Goal: Information Seeking & Learning: Check status

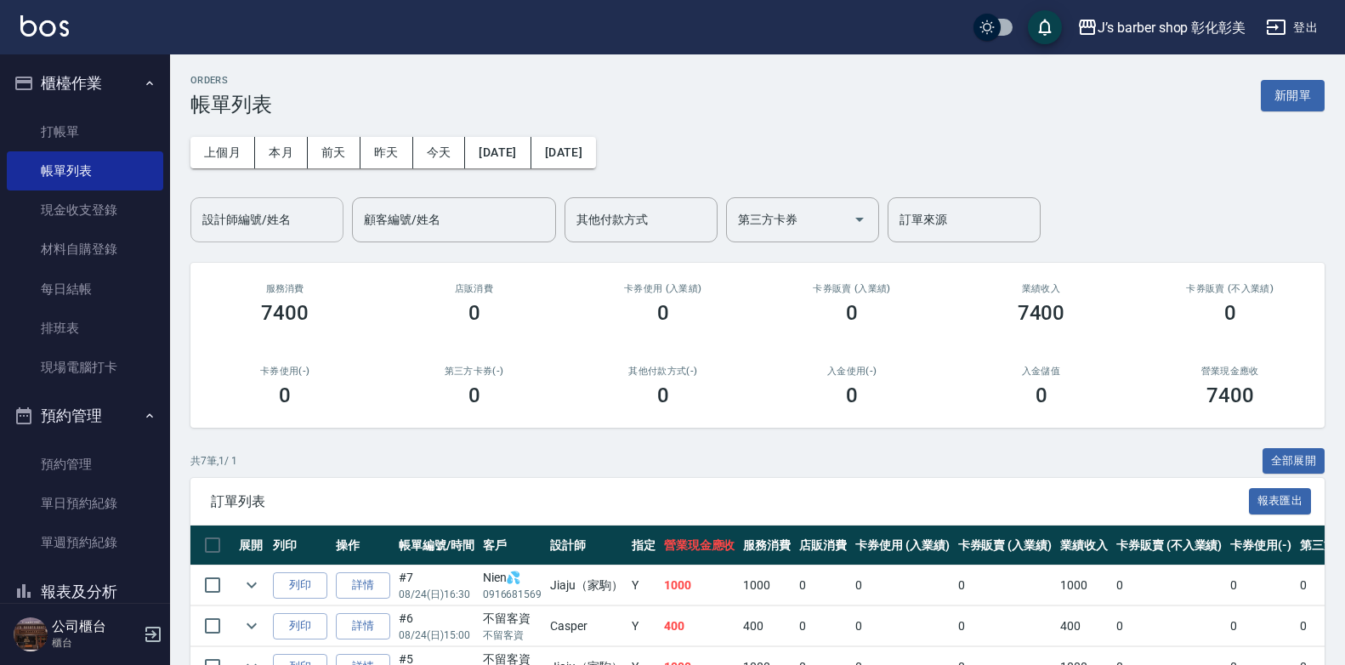
click at [247, 235] on div "設計師編號/姓名" at bounding box center [267, 219] width 153 height 45
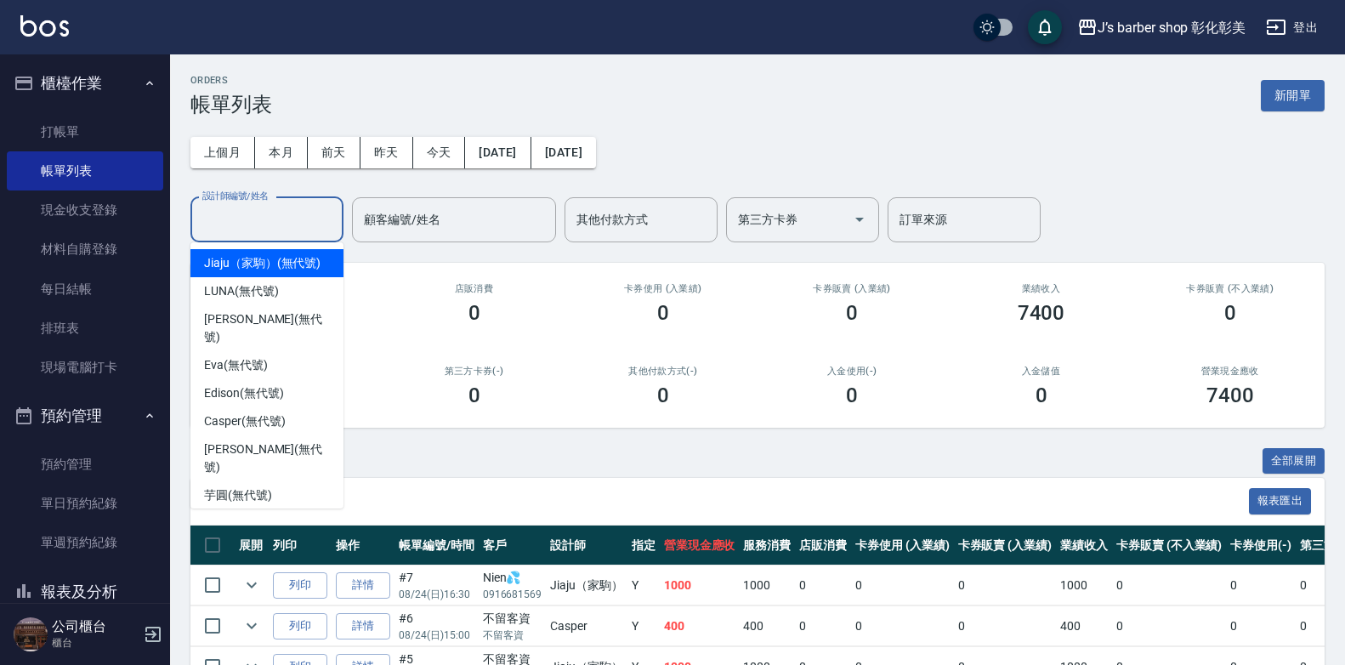
click at [299, 270] on span "Jiaju（家駒） (無代號)" at bounding box center [262, 263] width 117 height 18
type input "Jiaju（家駒）(無代號)"
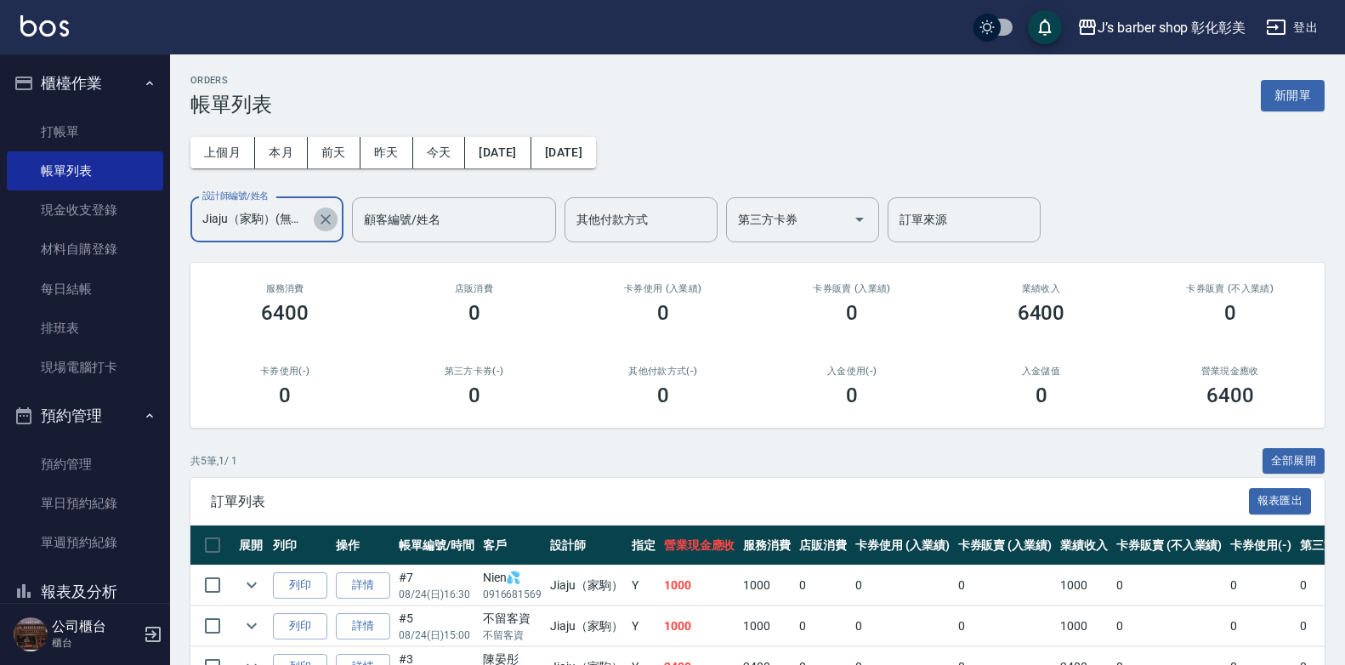
click at [321, 217] on icon "Clear" at bounding box center [325, 219] width 17 height 17
click at [304, 213] on input "設計師編號/姓名" at bounding box center [267, 220] width 138 height 30
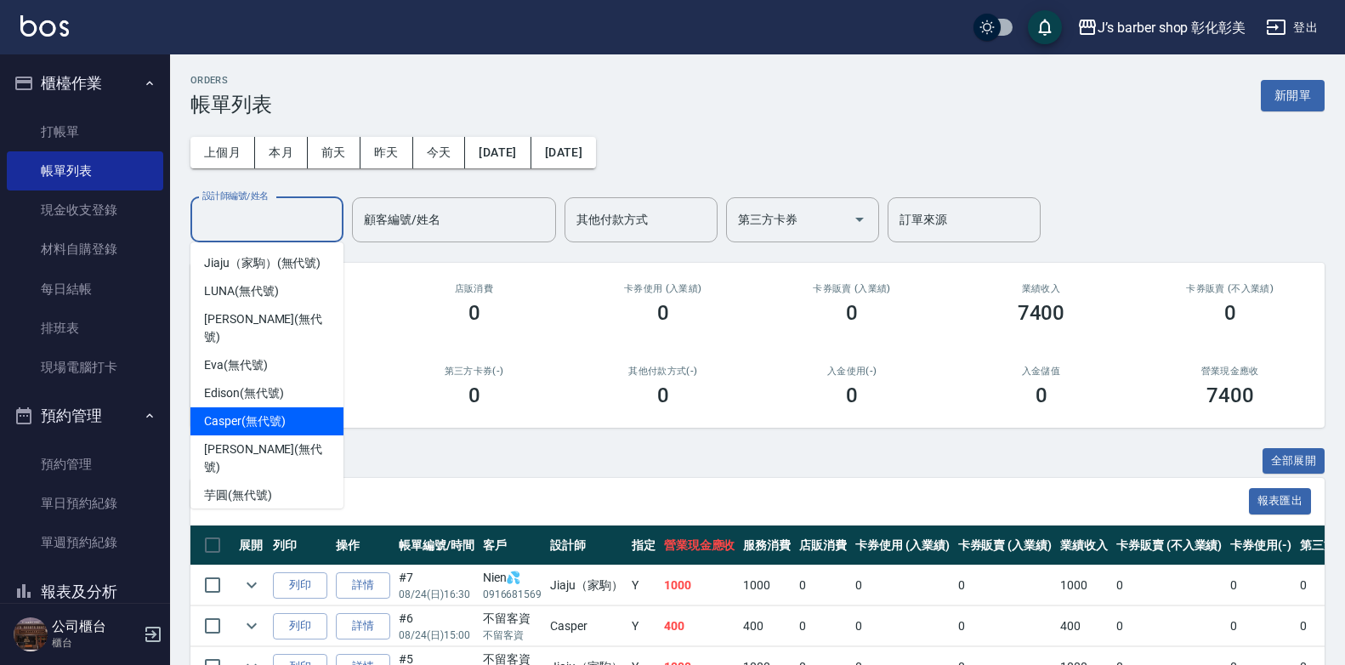
click at [239, 412] on span "Casper (無代號)" at bounding box center [244, 421] width 81 height 18
type input "Casper(無代號)"
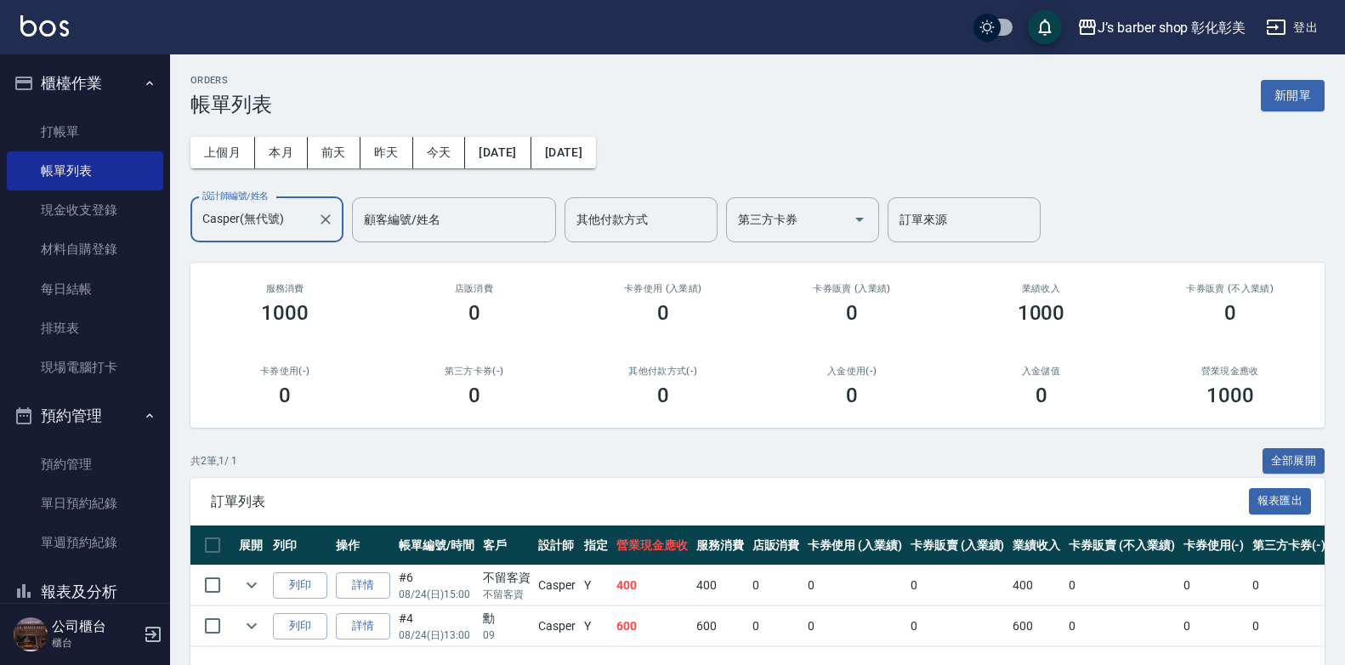
drag, startPoint x: 328, startPoint y: 223, endPoint x: 304, endPoint y: 217, distance: 24.5
click at [327, 222] on icon "Clear" at bounding box center [325, 219] width 17 height 17
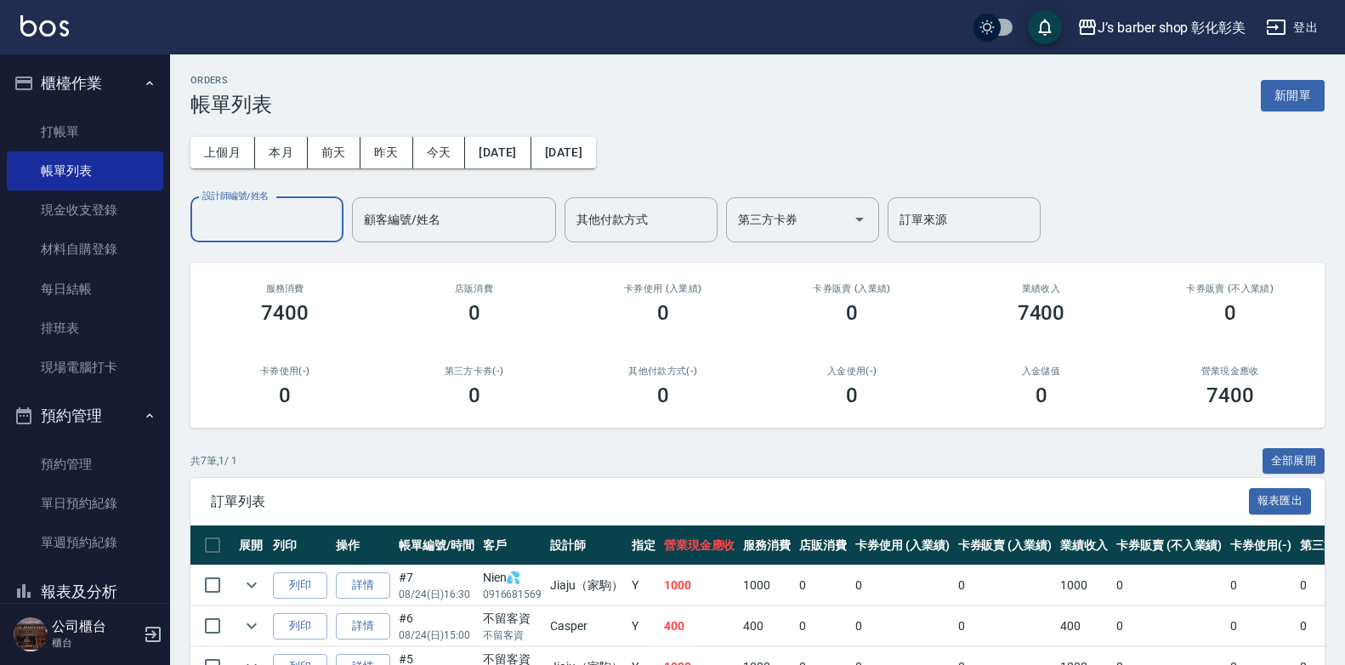
click at [270, 221] on input "設計師編號/姓名" at bounding box center [267, 220] width 138 height 30
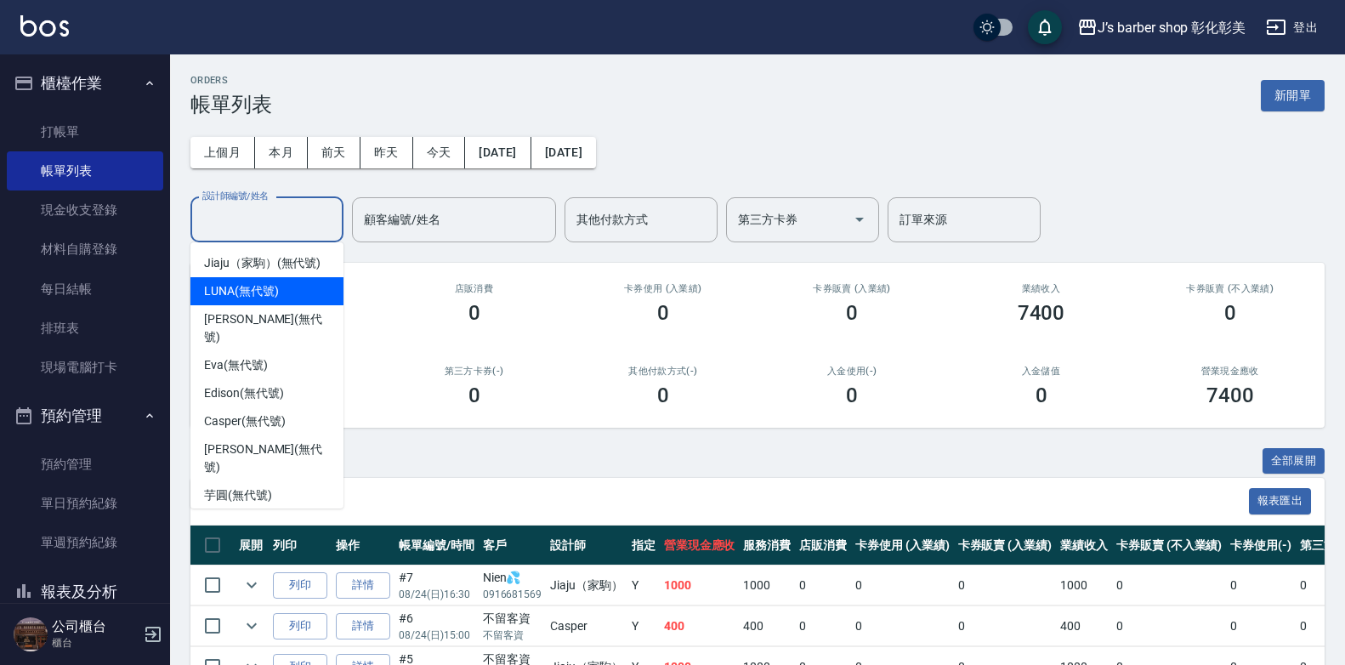
click at [242, 294] on span "LUNA (無代號)" at bounding box center [241, 291] width 75 height 18
type input "LUNA(無代號)"
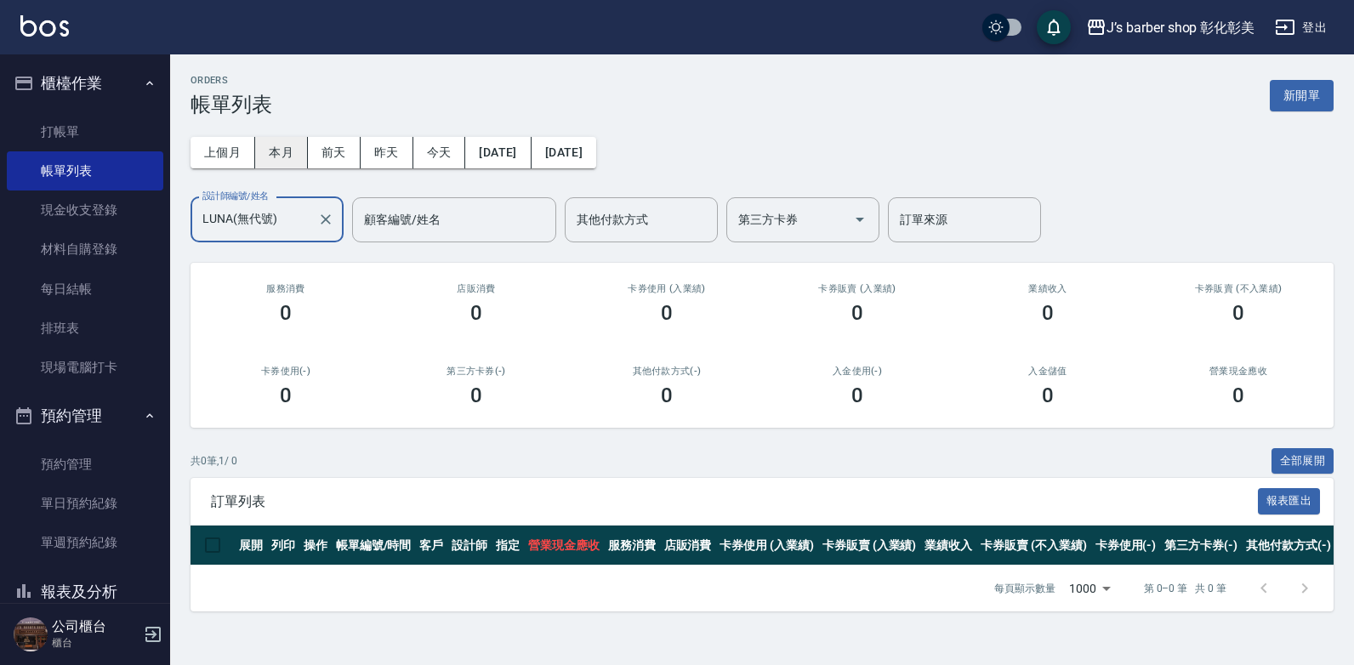
click at [280, 155] on button "本月" at bounding box center [281, 152] width 53 height 31
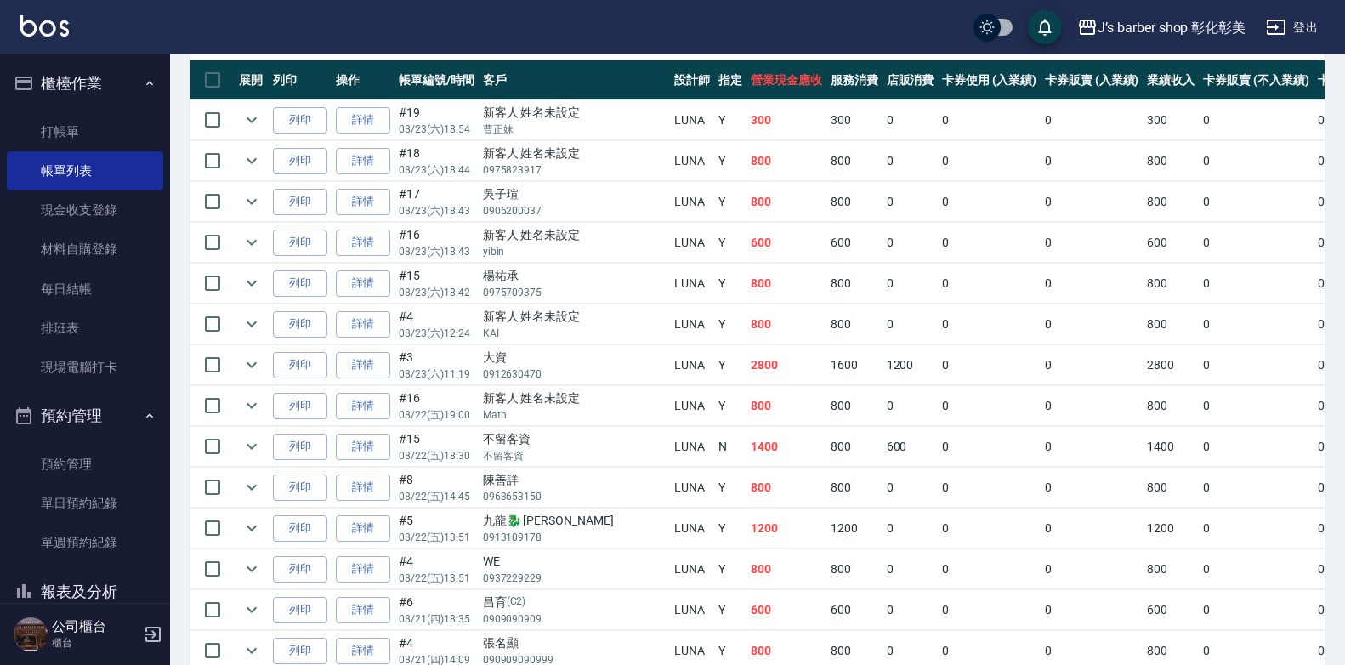
scroll to position [425, 0]
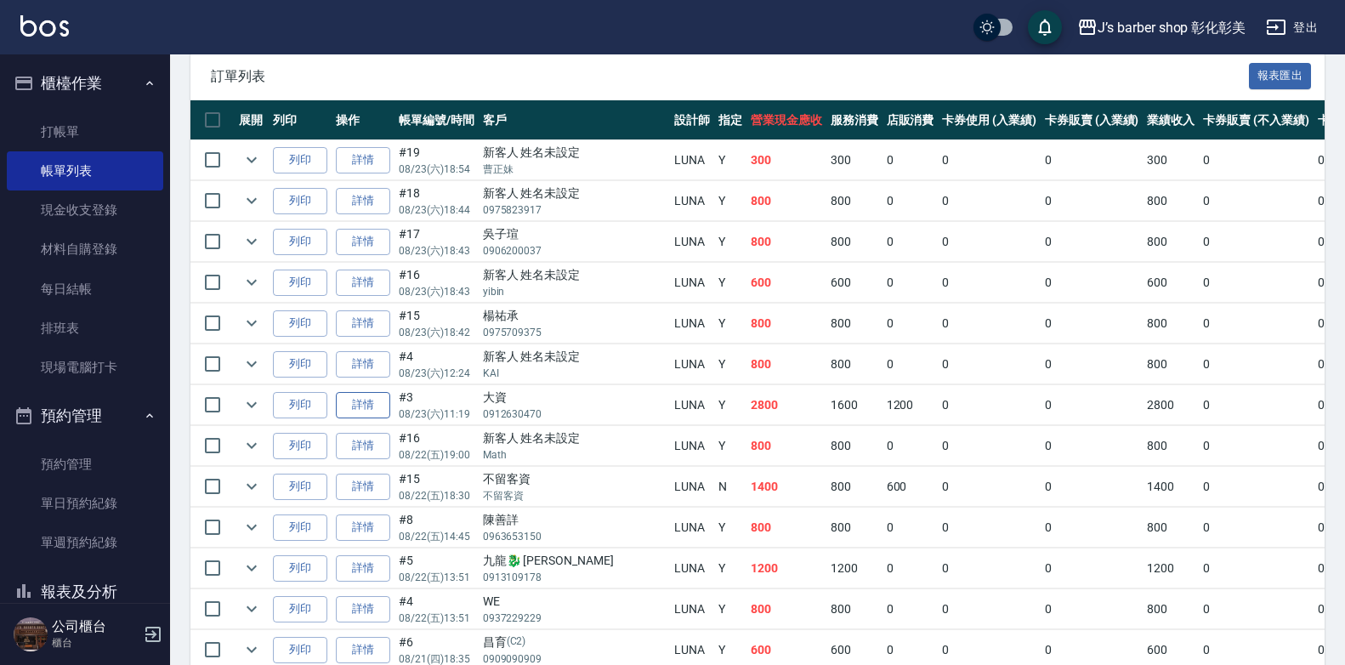
click at [371, 402] on link "詳情" at bounding box center [363, 405] width 54 height 26
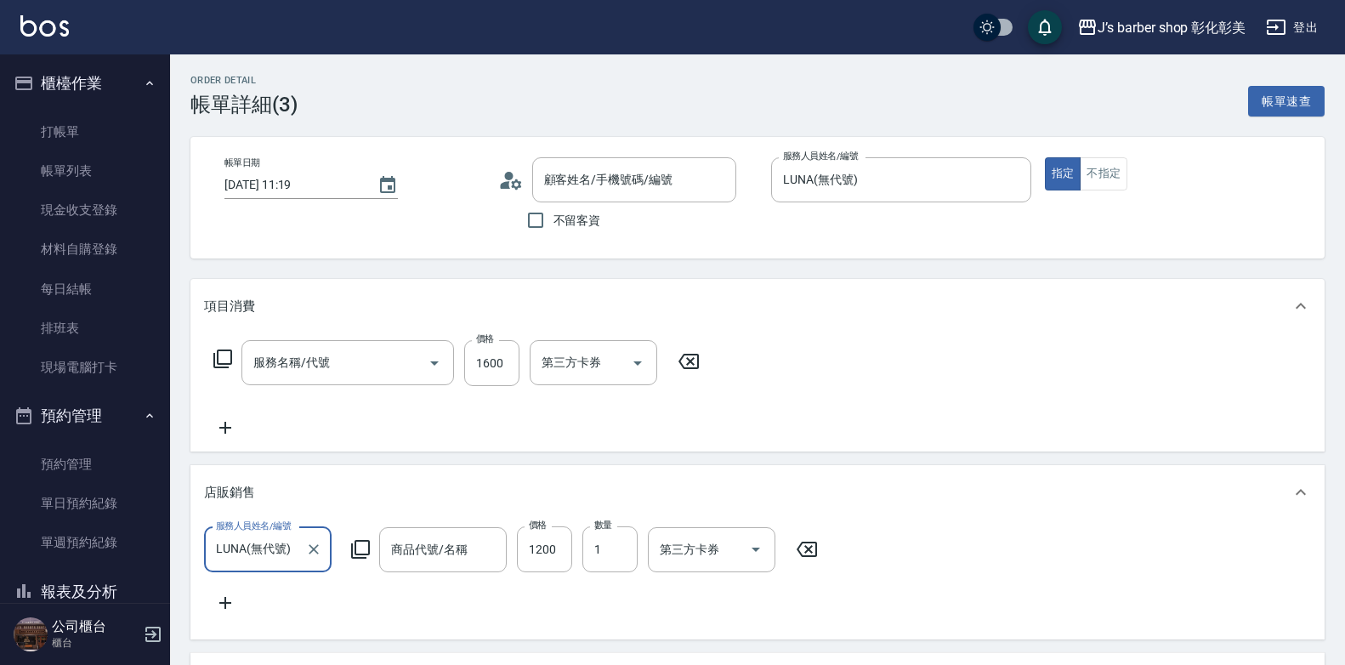
type input "[DATE] 11:19"
type input "LUNA(無代號)"
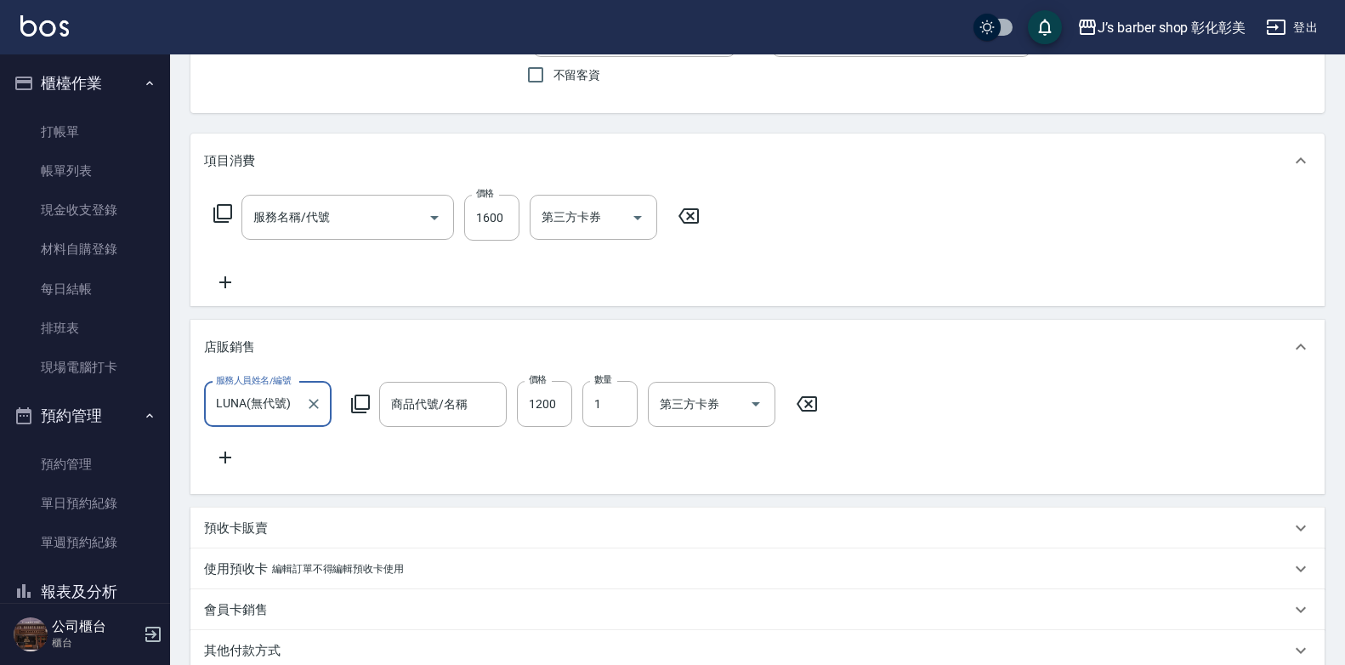
type input "洗+剪+修容+頭皮護理(103)"
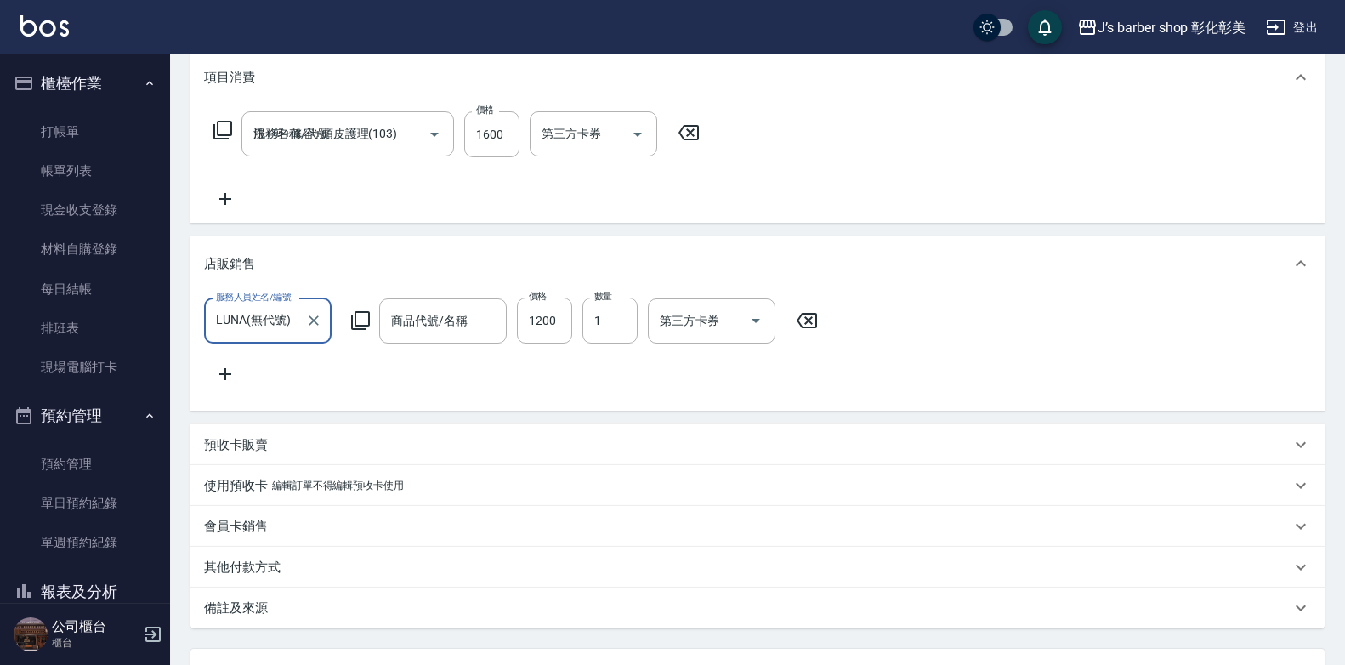
type input "大資/0912630470/null"
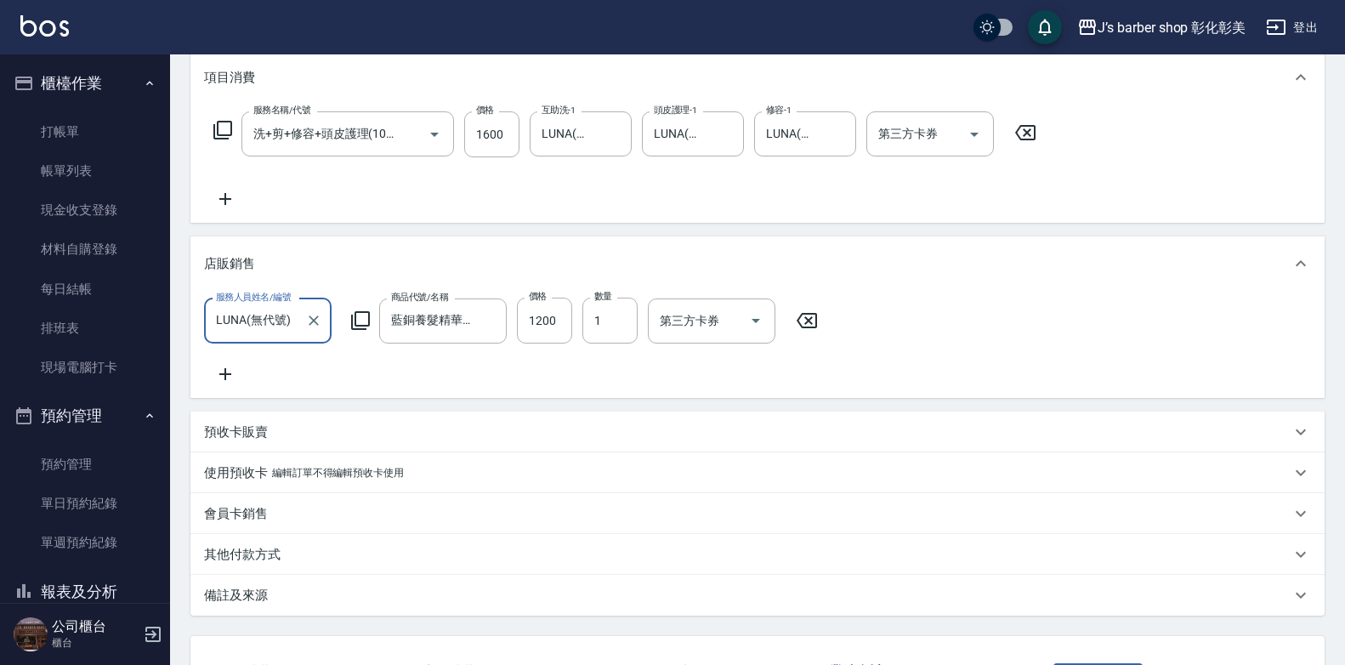
type input "藍銅養髮精華 50ml"
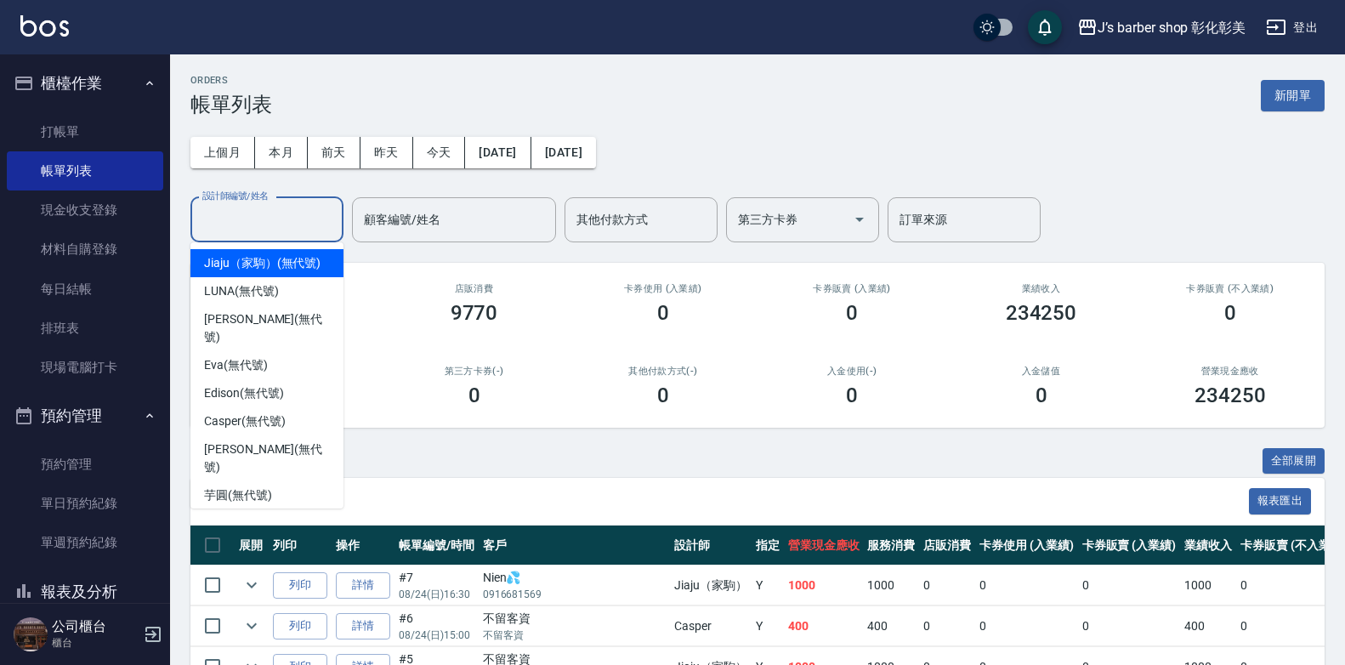
click at [304, 215] on input "設計師編號/姓名" at bounding box center [267, 220] width 138 height 30
click at [264, 290] on span "LUNA (無代號)" at bounding box center [241, 291] width 75 height 18
type input "LUNA(無代號)"
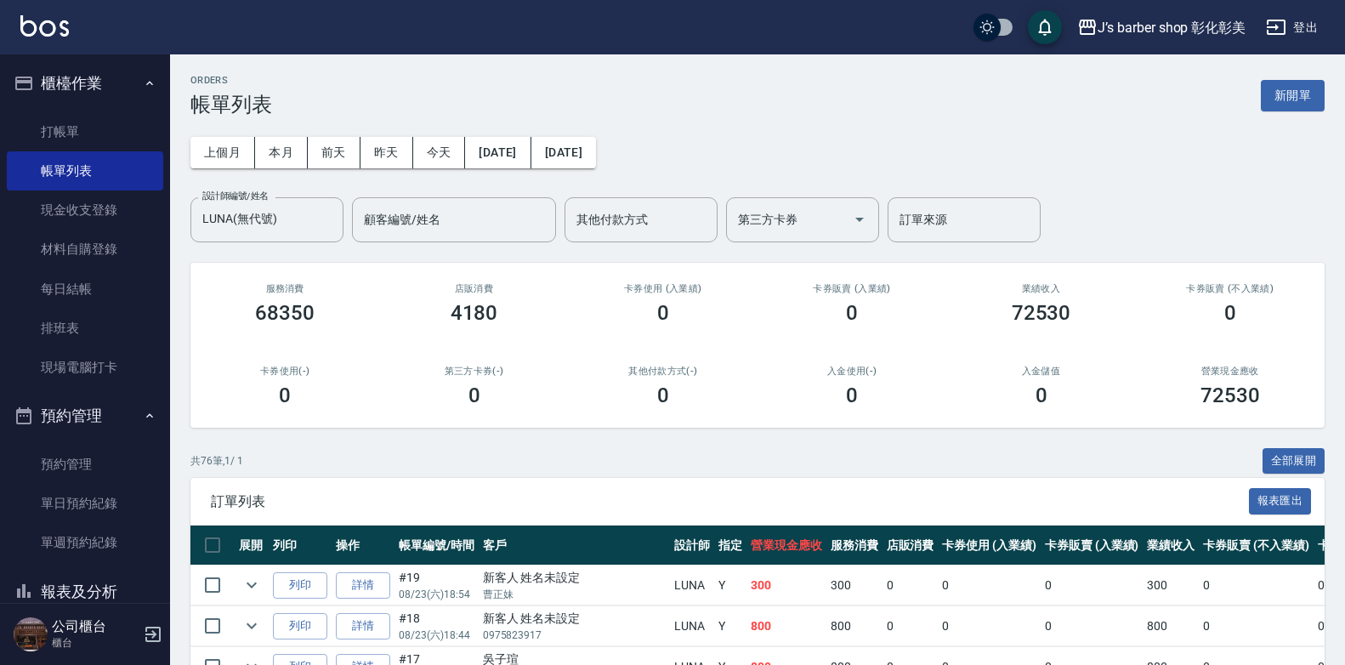
click at [471, 314] on h3 "4180" at bounding box center [475, 313] width 48 height 24
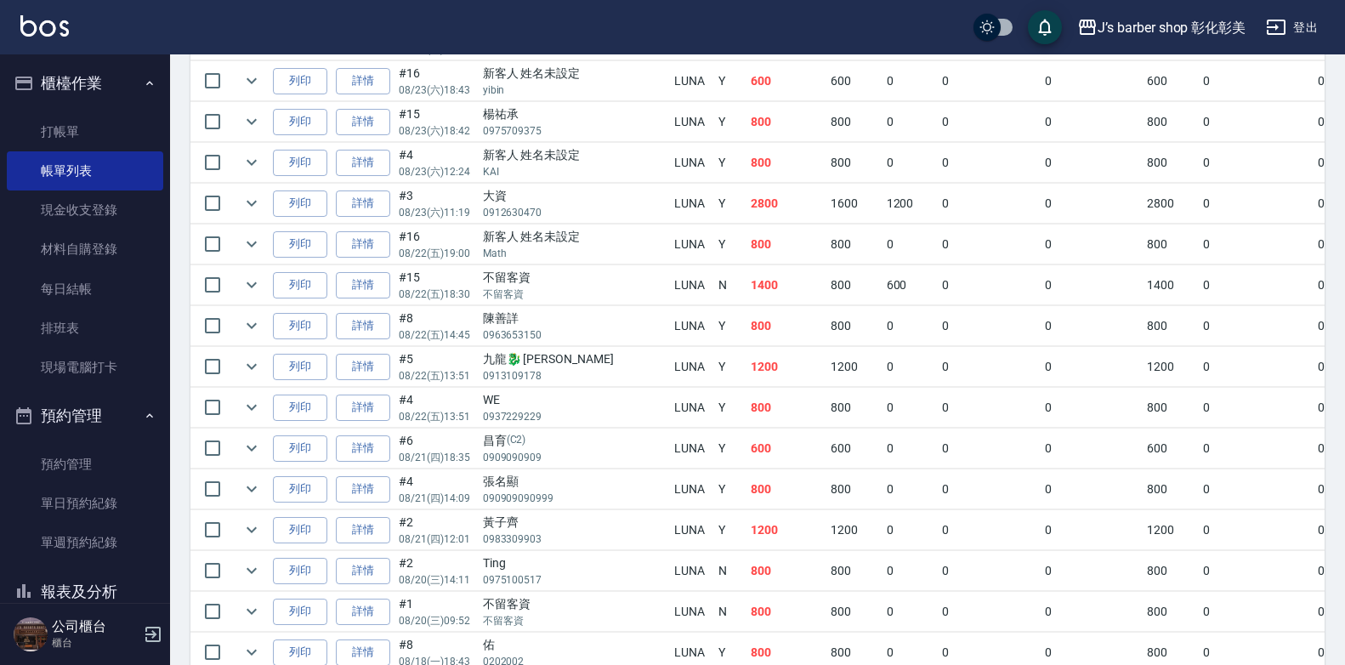
scroll to position [680, 0]
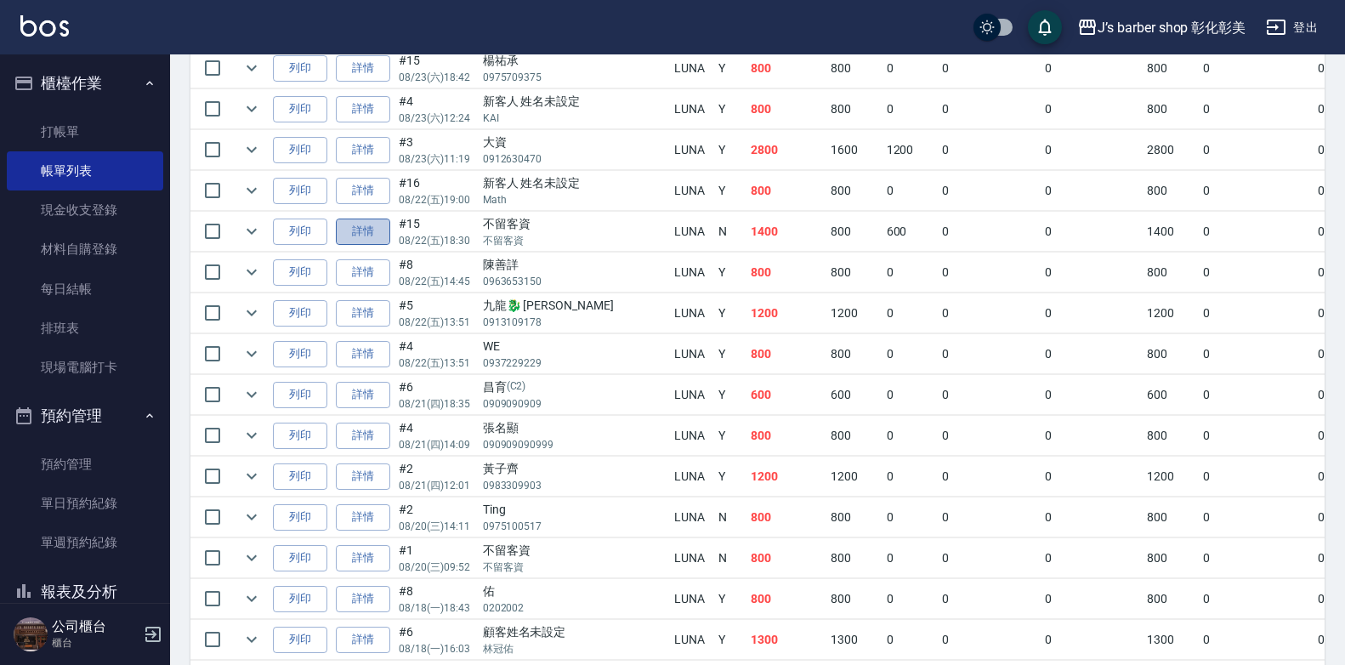
click at [374, 230] on link "詳情" at bounding box center [363, 232] width 54 height 26
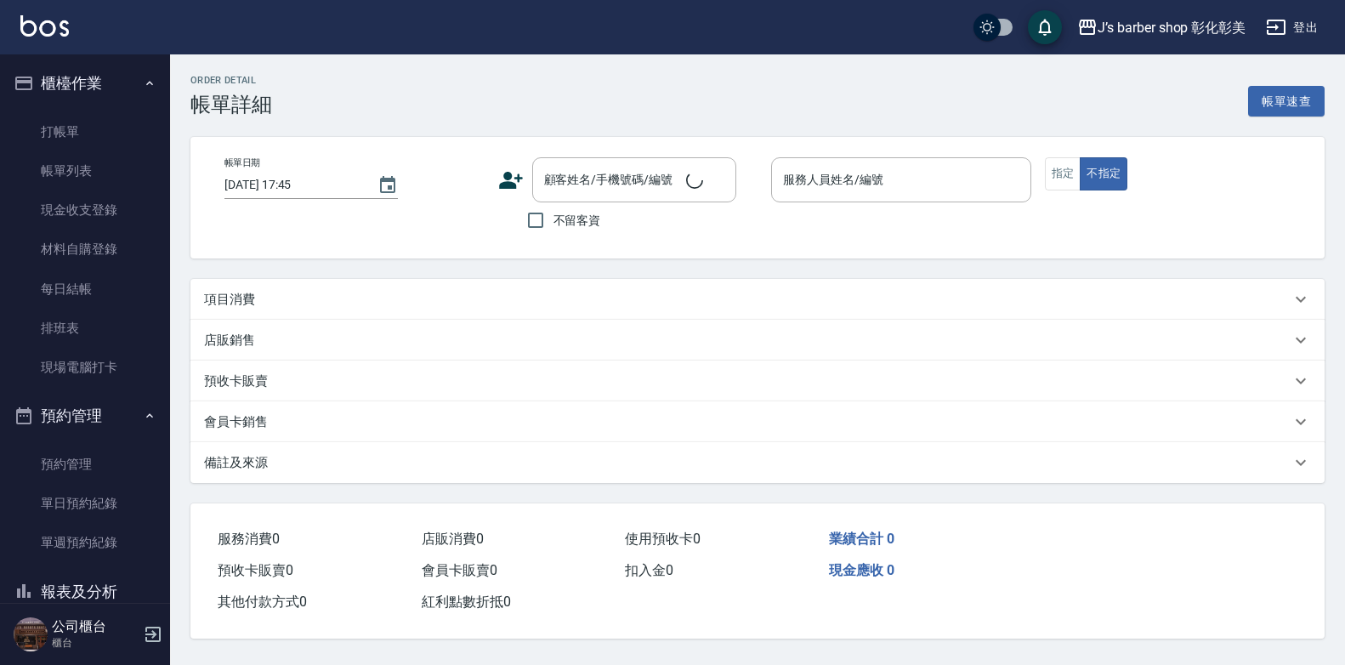
type input "[DATE] 18:30"
checkbox input "true"
type input "LUNA(無代號)"
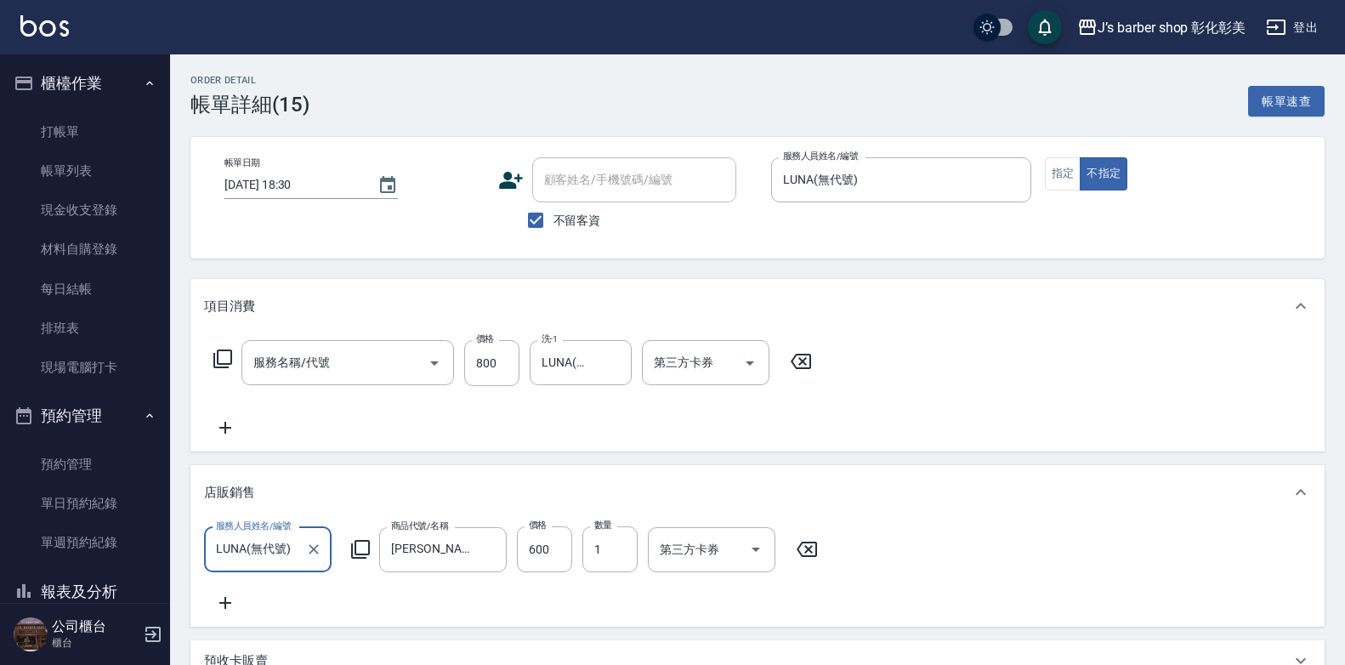
type input "洗剪(101)"
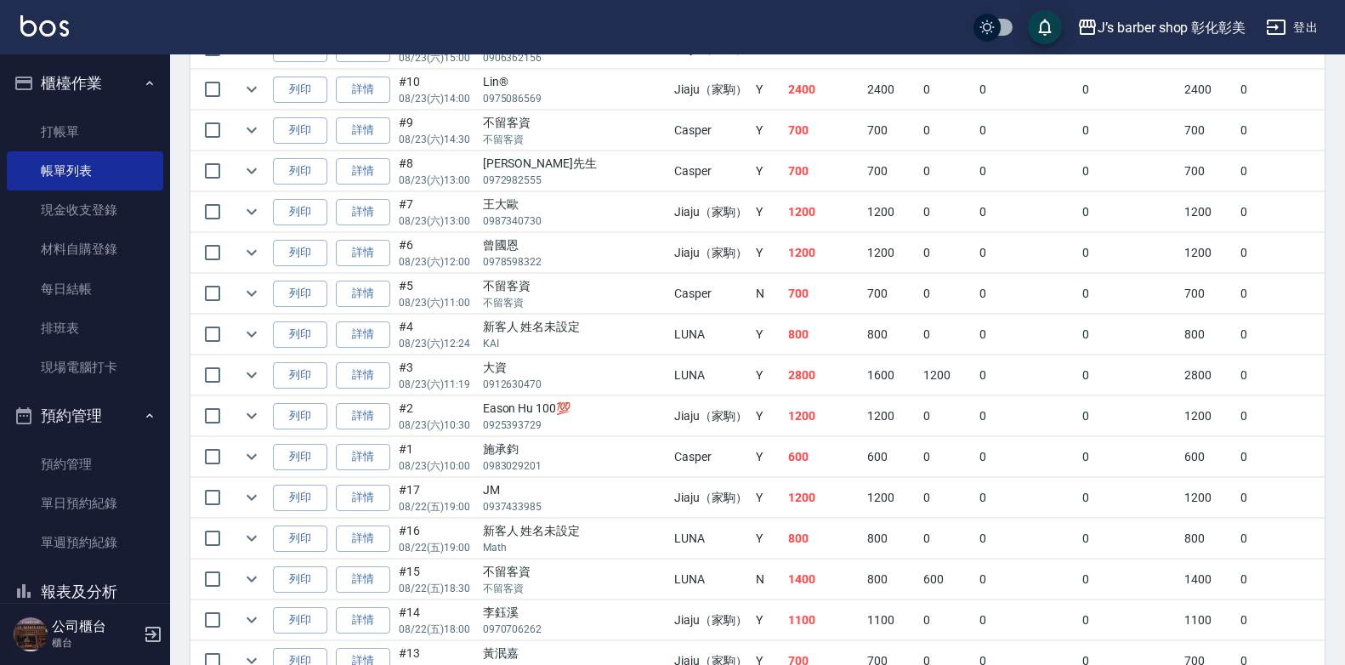
scroll to position [1191, 0]
click at [366, 374] on link "詳情" at bounding box center [363, 374] width 54 height 26
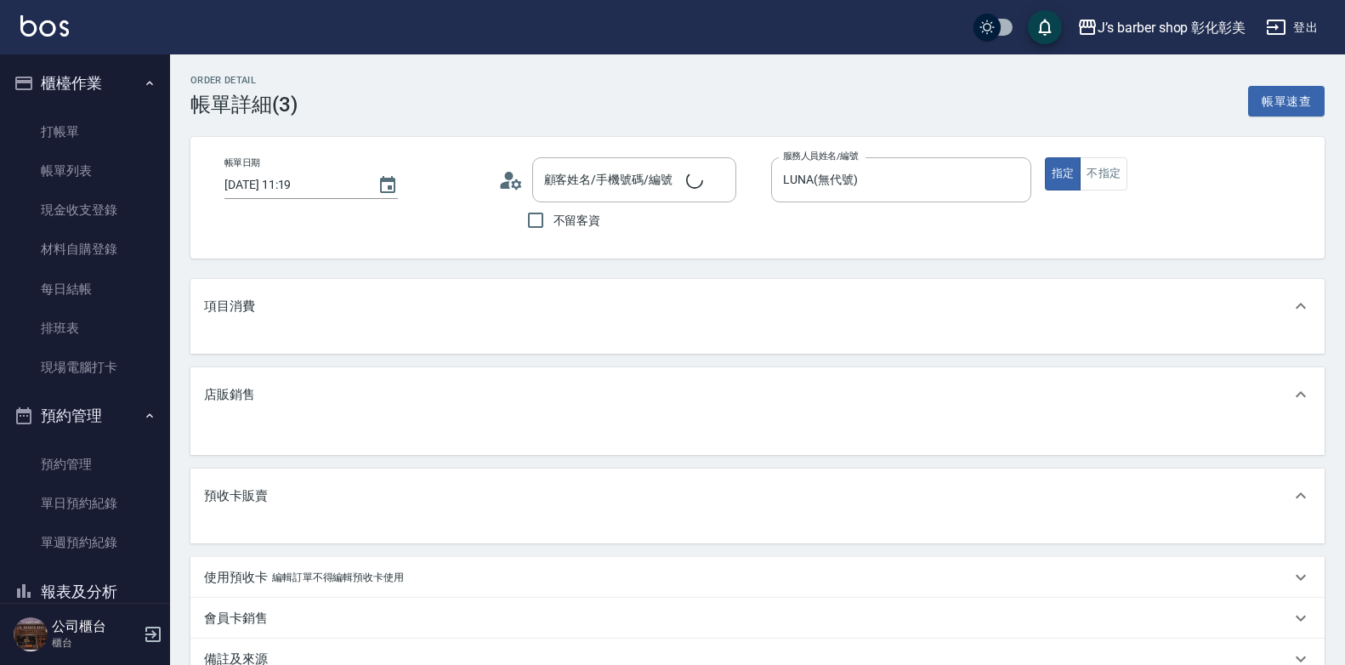
type input "大資/0912630470/null"
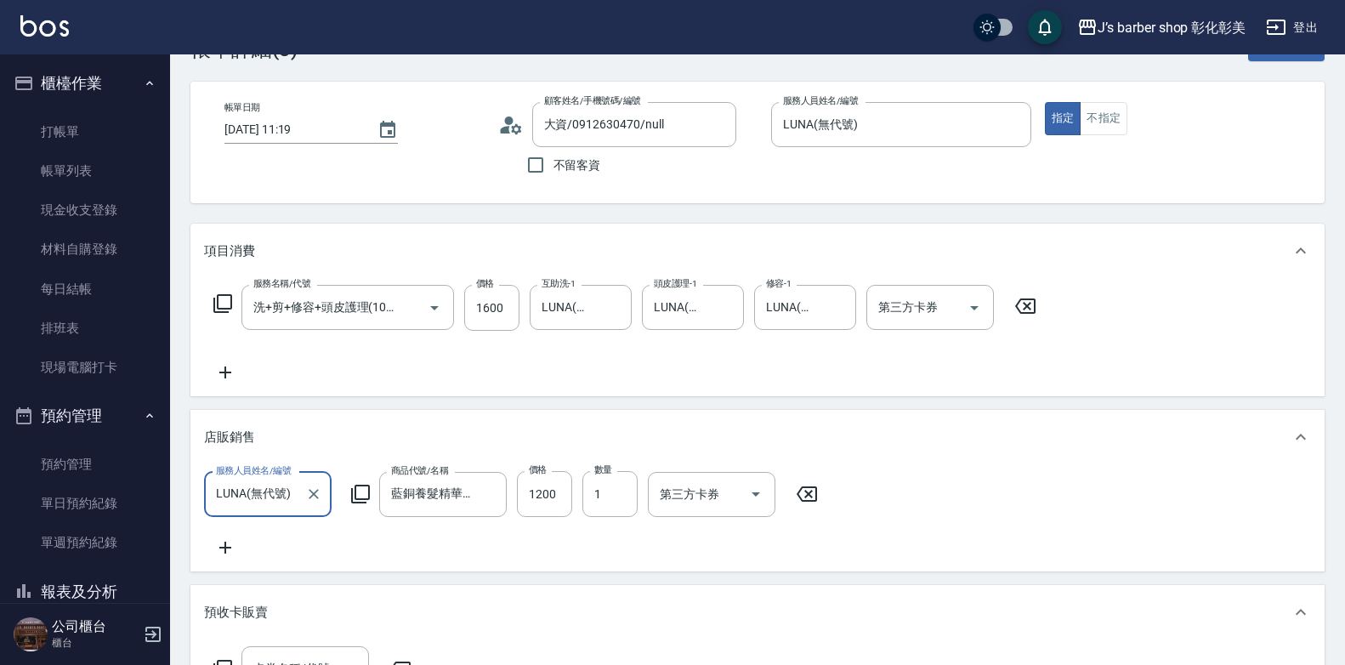
scroll to position [85, 0]
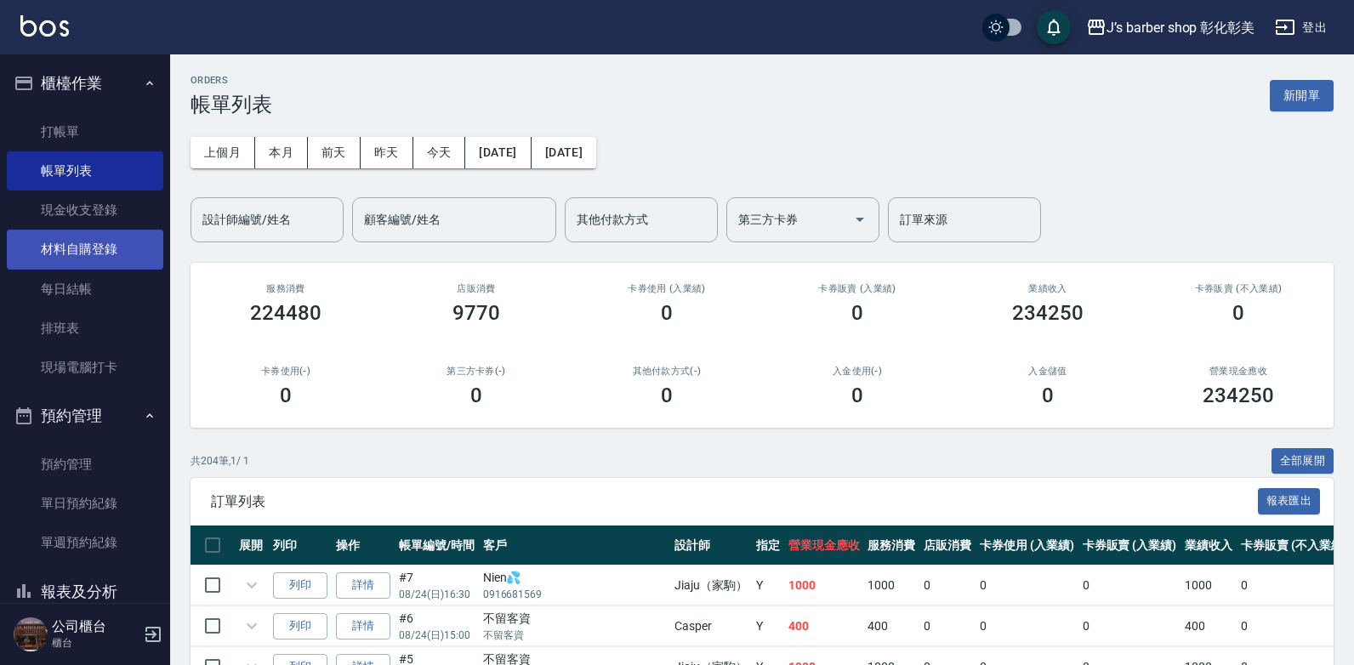
click at [69, 250] on link "材料自購登錄" at bounding box center [85, 249] width 156 height 39
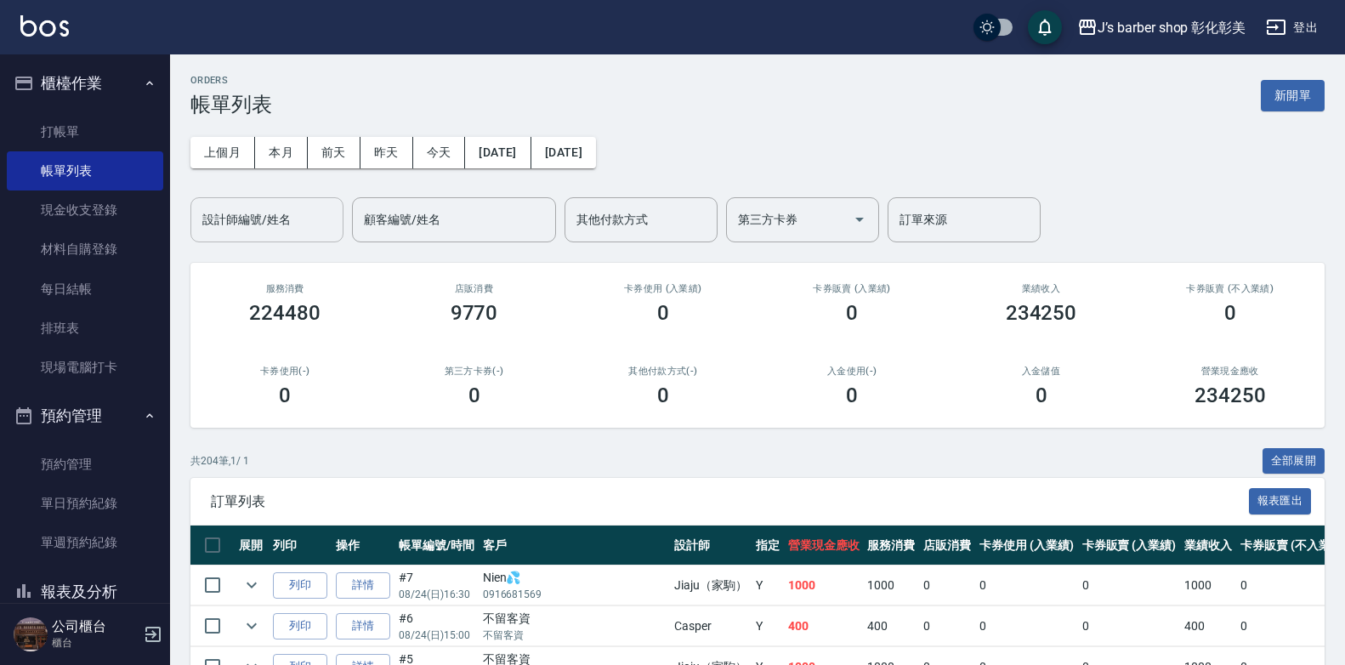
click at [322, 216] on input "設計師編號/姓名" at bounding box center [267, 220] width 138 height 30
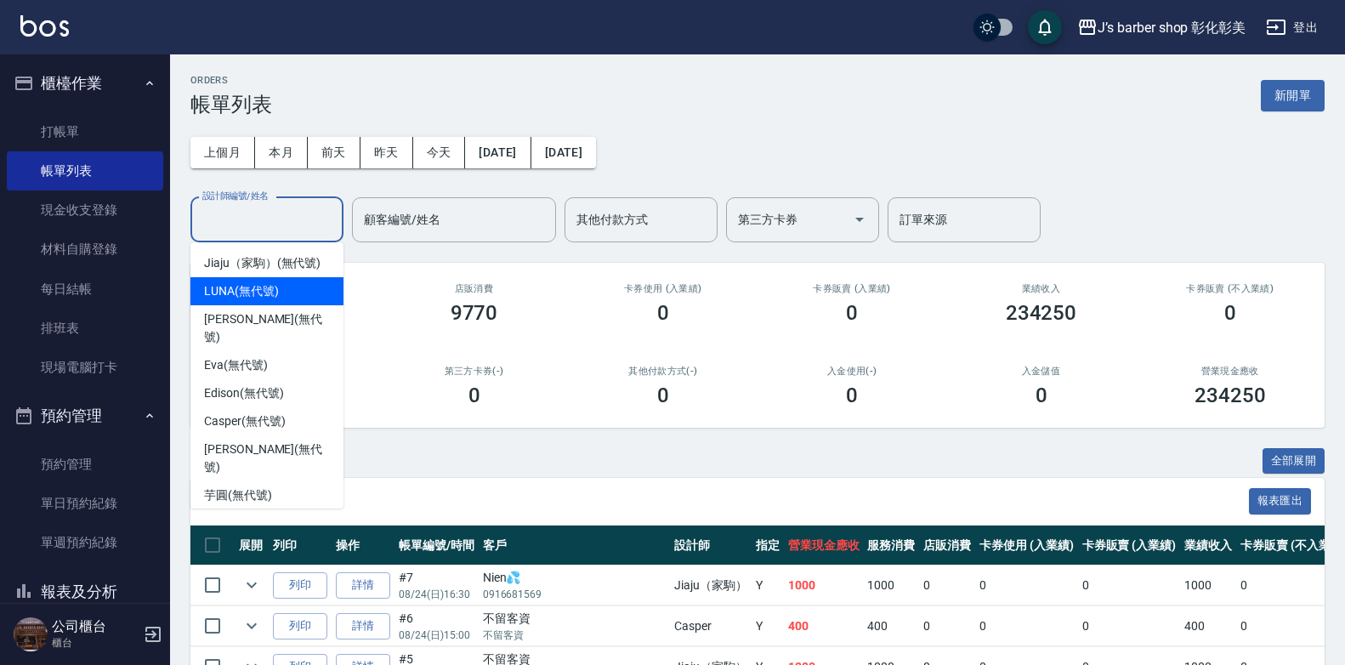
click at [315, 292] on div "LUNA (無代號)" at bounding box center [267, 291] width 153 height 28
type input "LUNA(無代號)"
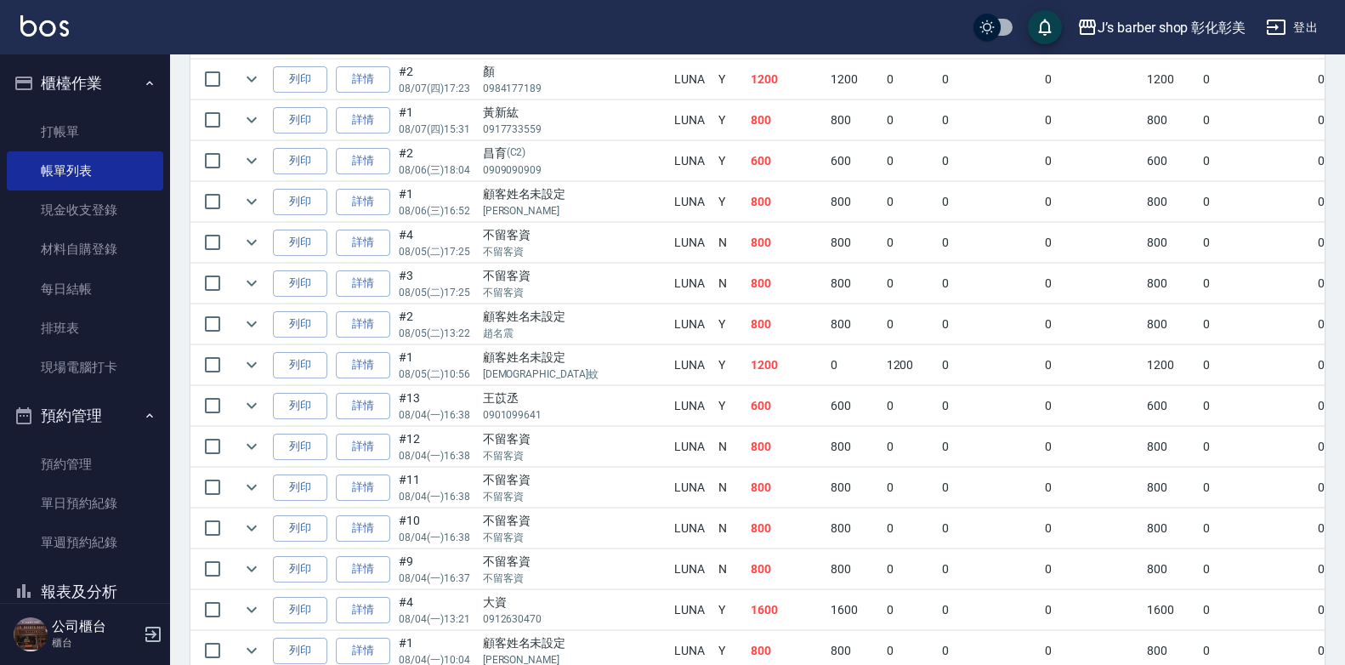
scroll to position [2997, 0]
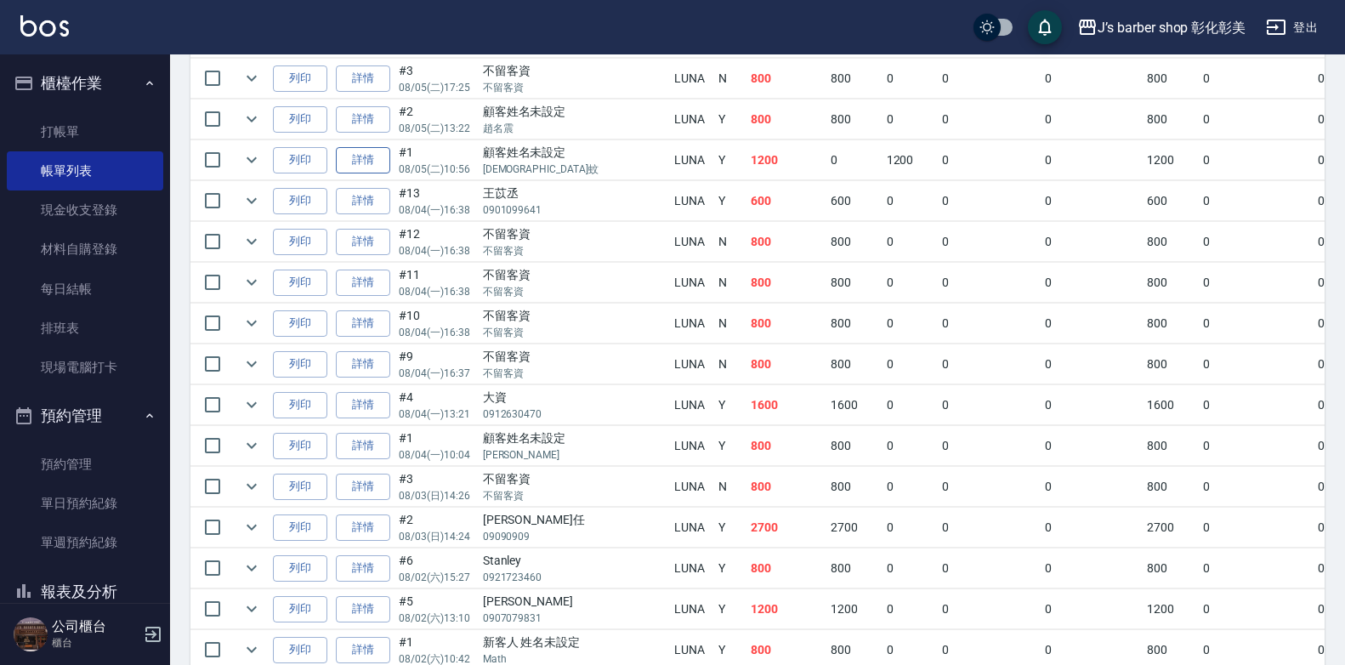
click at [373, 161] on link "詳情" at bounding box center [363, 160] width 54 height 26
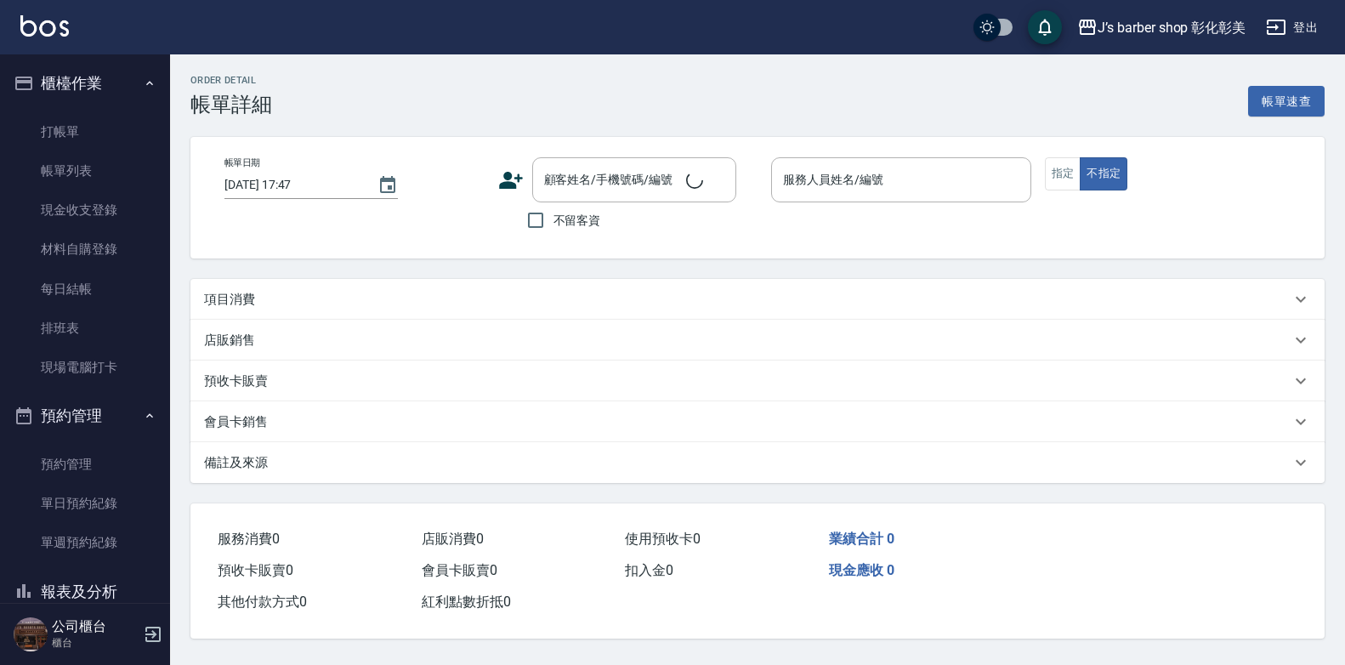
scroll to position [4, 0]
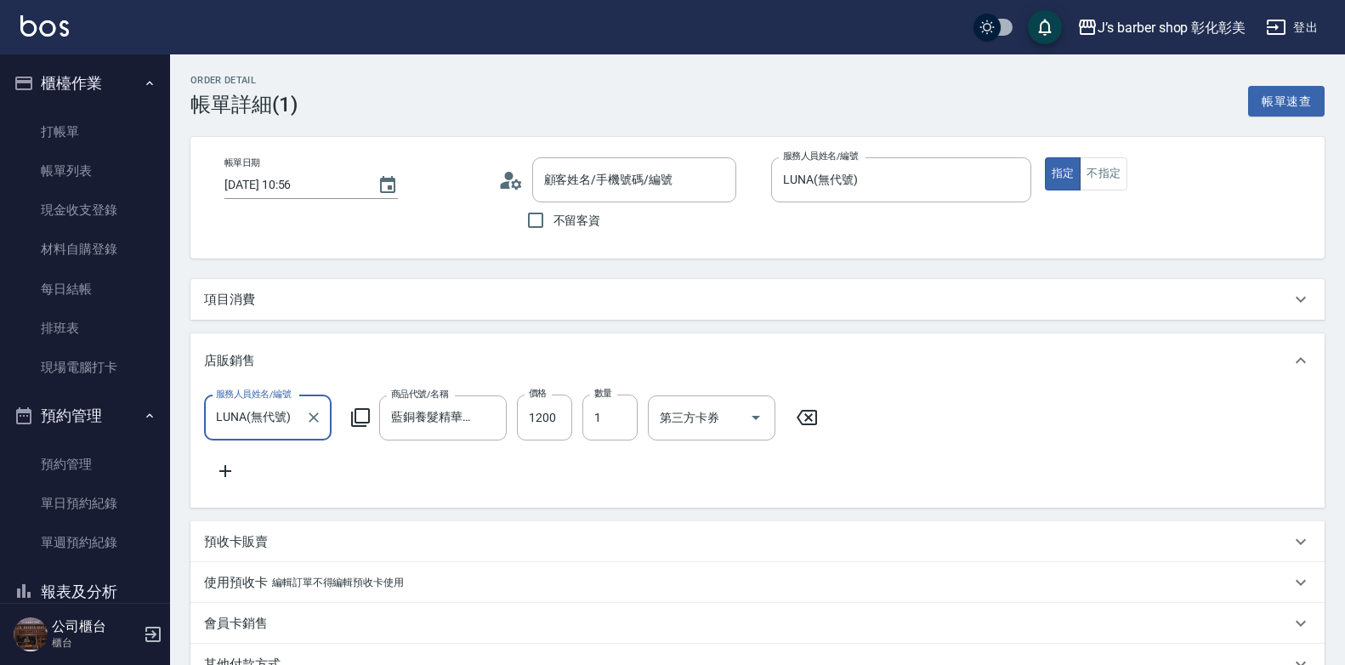
type input "[DATE] 10:56"
type input "LUNA(無代號)"
type input "顧客姓名未設定/鈺蚊/"
